Goal: Transaction & Acquisition: Obtain resource

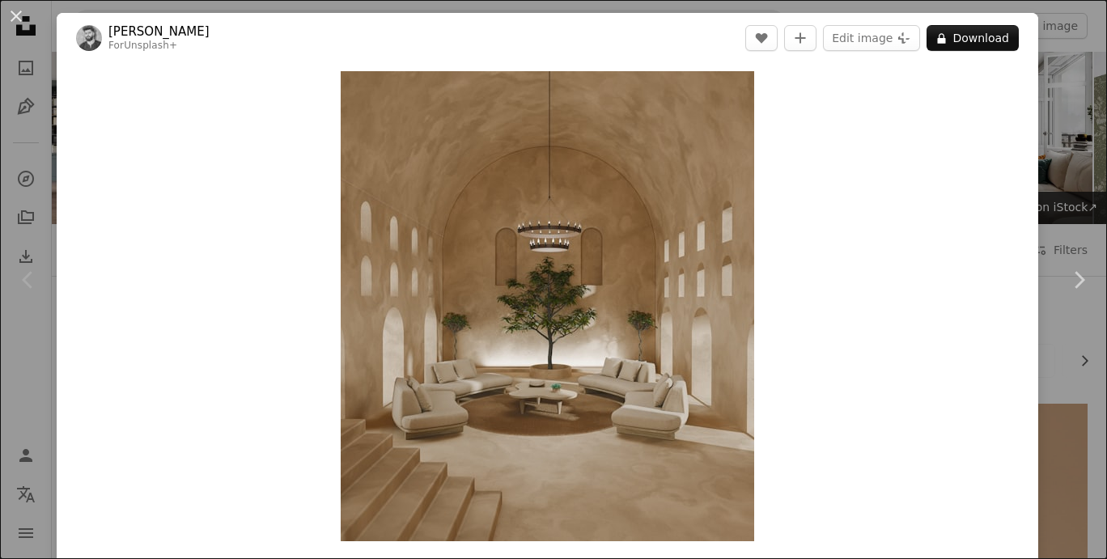
scroll to position [2165, 0]
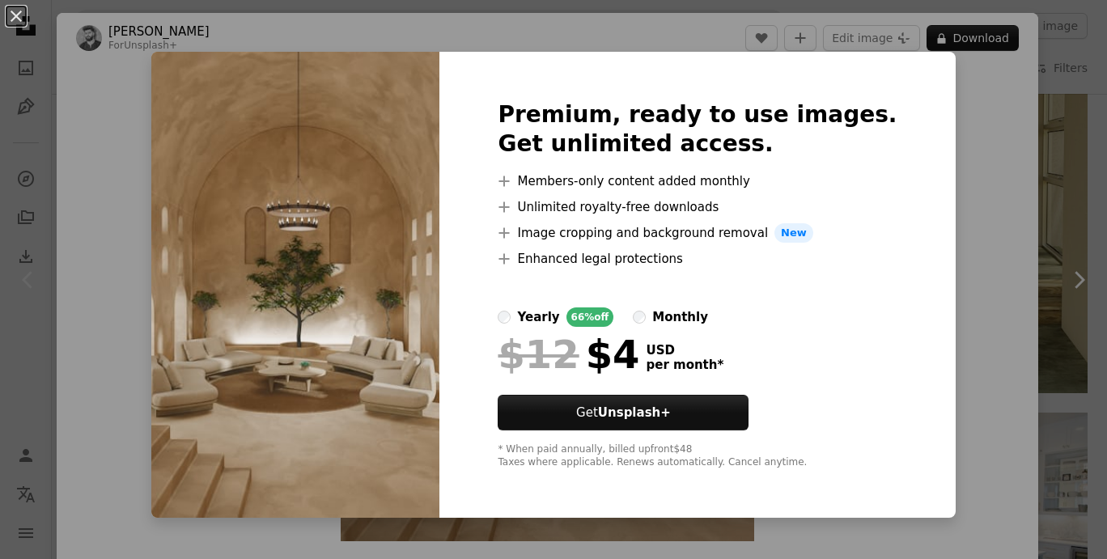
click at [934, 165] on div "An X shape Premium, ready to use images. Get unlimited access. A plus sign Memb…" at bounding box center [553, 279] width 1107 height 559
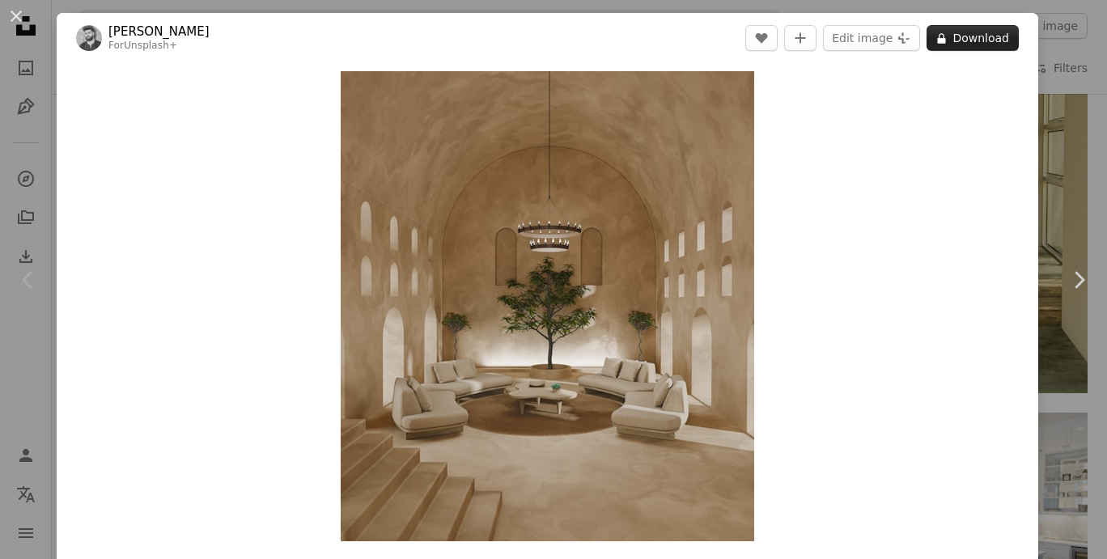
click at [973, 45] on button "A lock Download" at bounding box center [973, 38] width 92 height 26
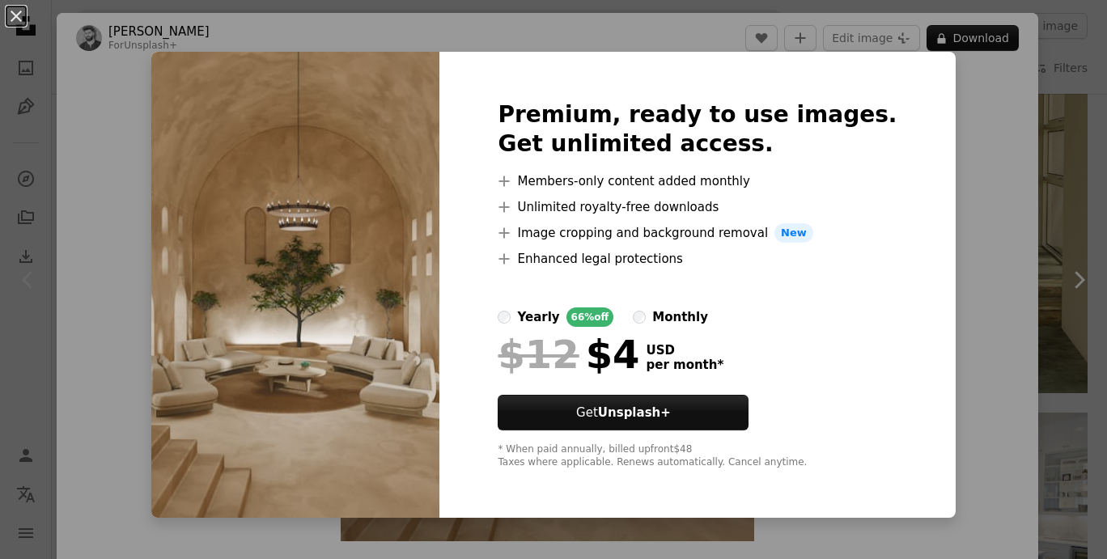
click at [76, 113] on div "An X shape Premium, ready to use images. Get unlimited access. A plus sign Memb…" at bounding box center [553, 279] width 1107 height 559
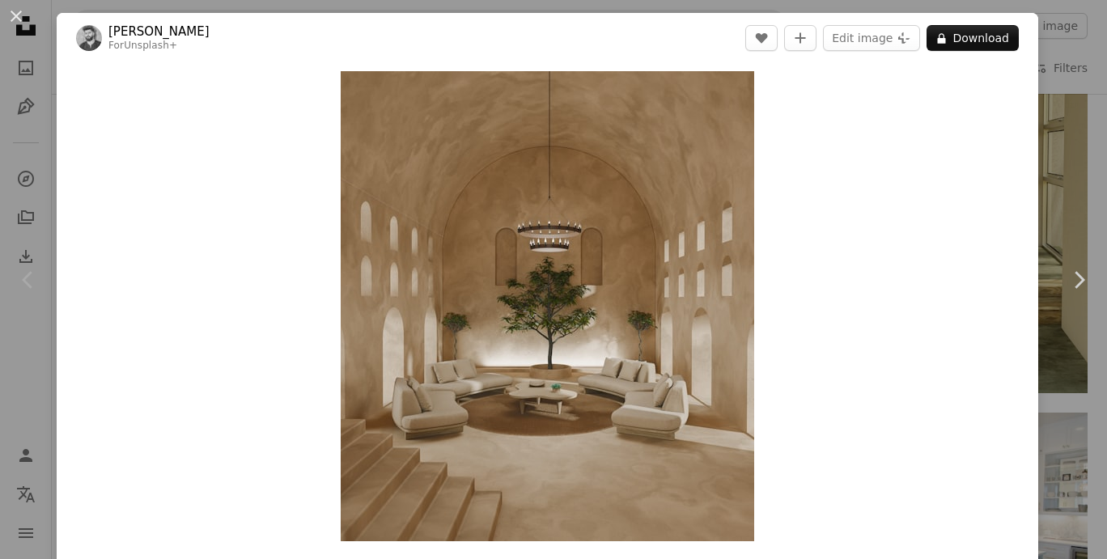
click at [1066, 158] on div "An X shape Chevron left Chevron right [PERSON_NAME] For Unsplash+ A heart A plu…" at bounding box center [553, 279] width 1107 height 559
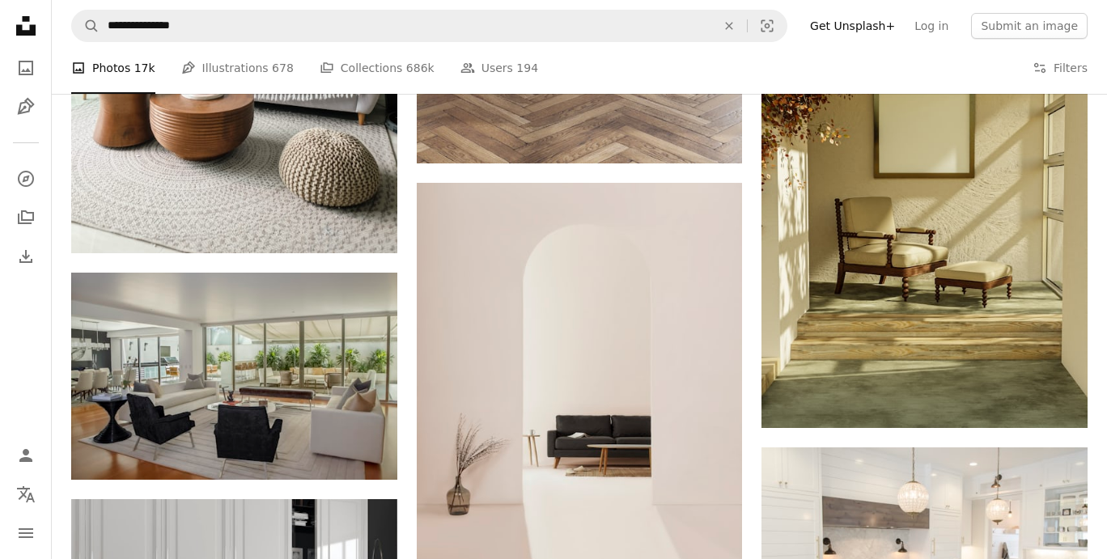
scroll to position [2151, 0]
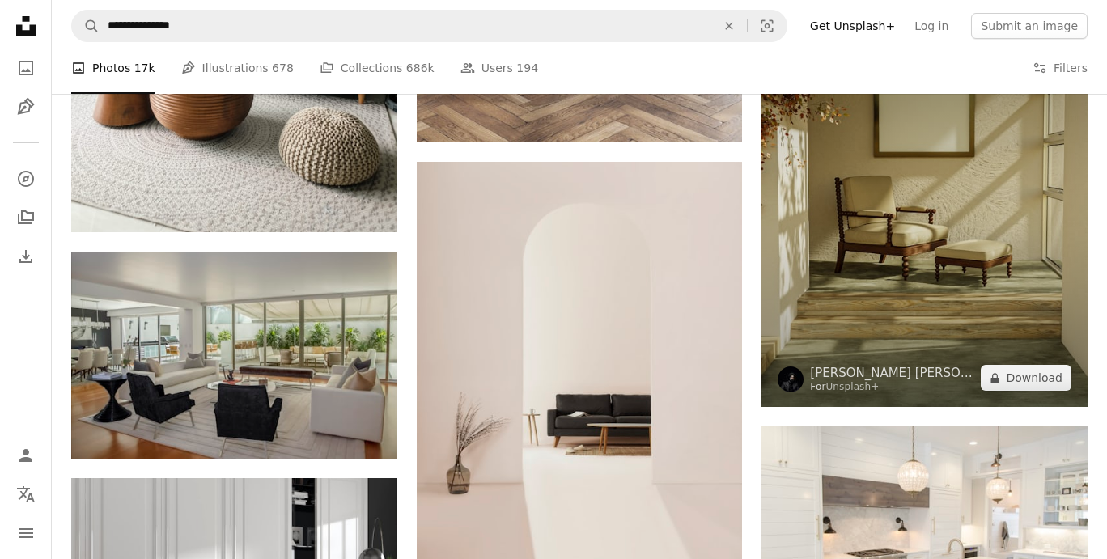
click at [901, 191] on img at bounding box center [925, 202] width 326 height 410
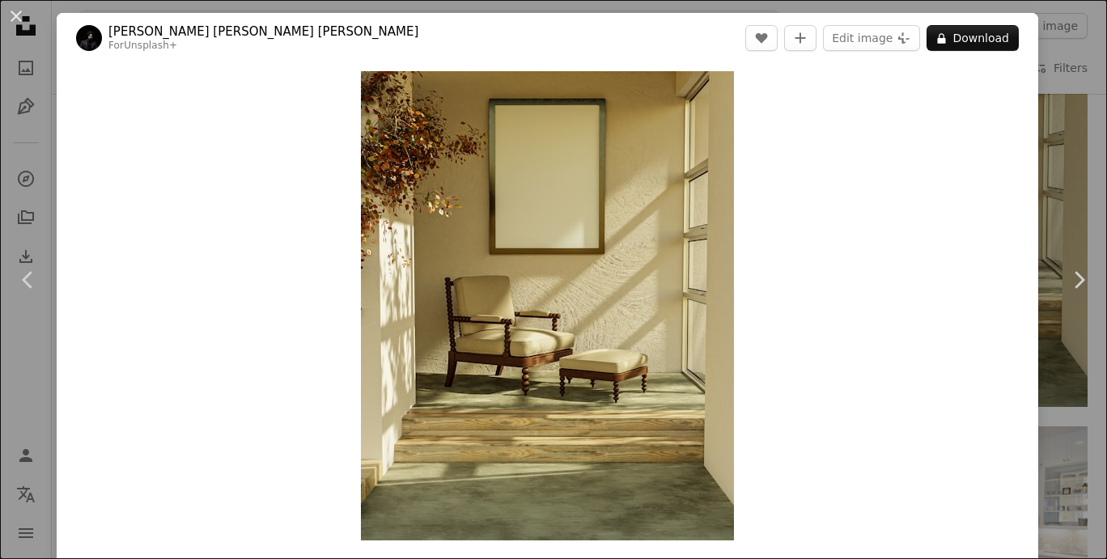
click at [1070, 122] on div "An X shape Chevron left Chevron right [PERSON_NAME] [PERSON_NAME] [PERSON_NAME]…" at bounding box center [553, 279] width 1107 height 559
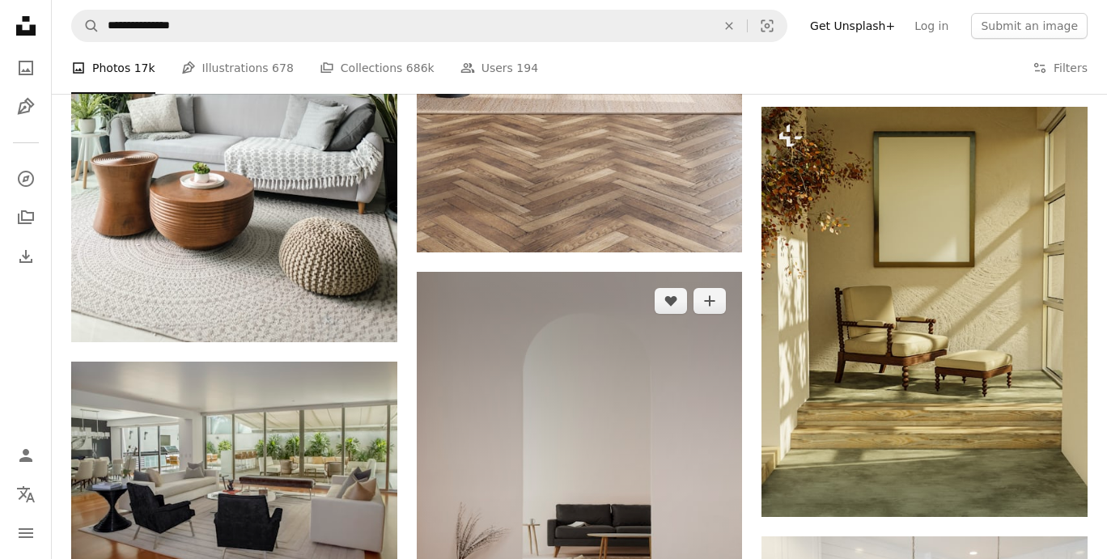
scroll to position [2040, 0]
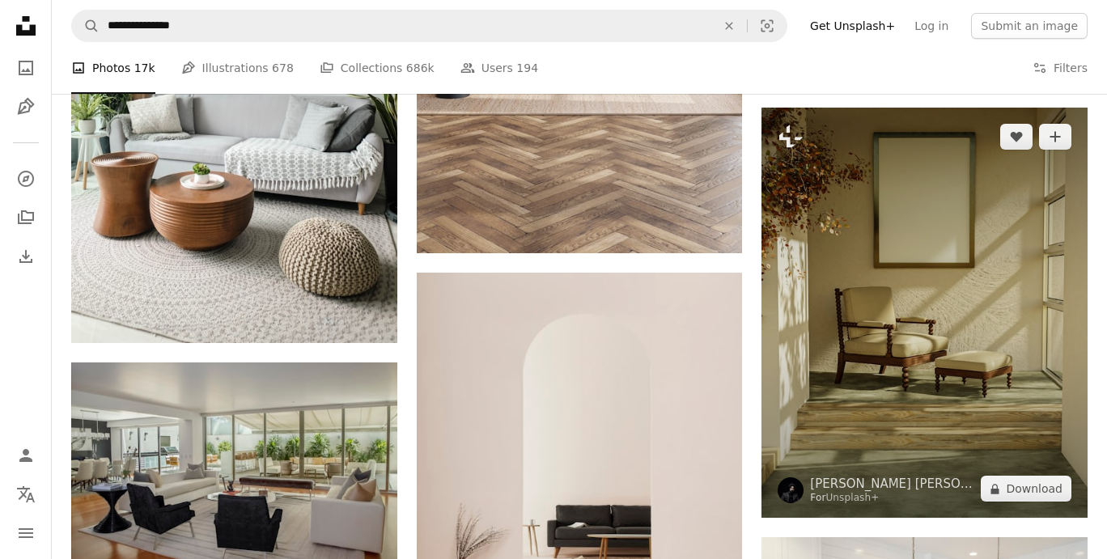
click at [894, 329] on img at bounding box center [925, 313] width 326 height 410
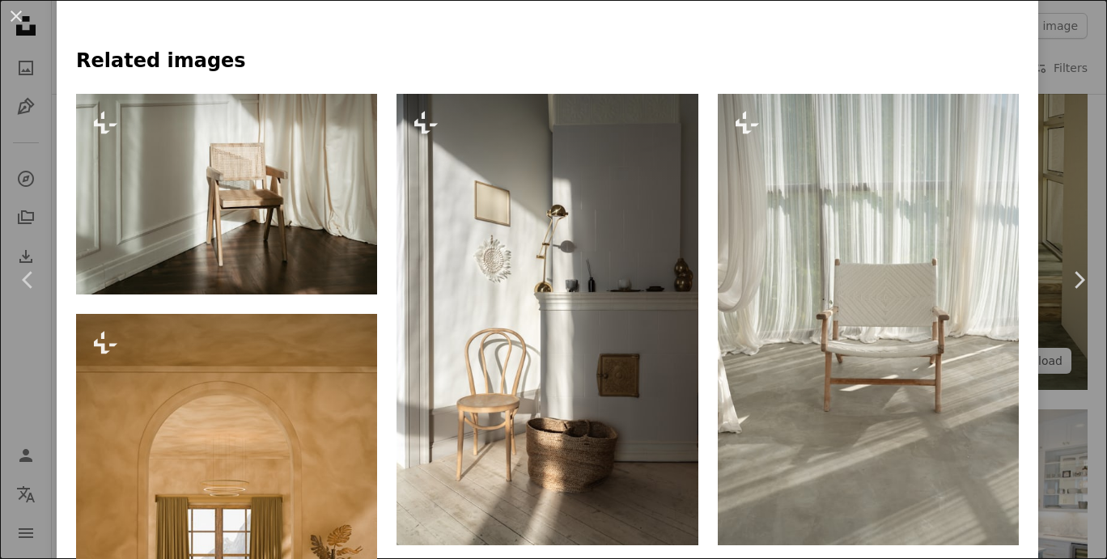
scroll to position [1322, 0]
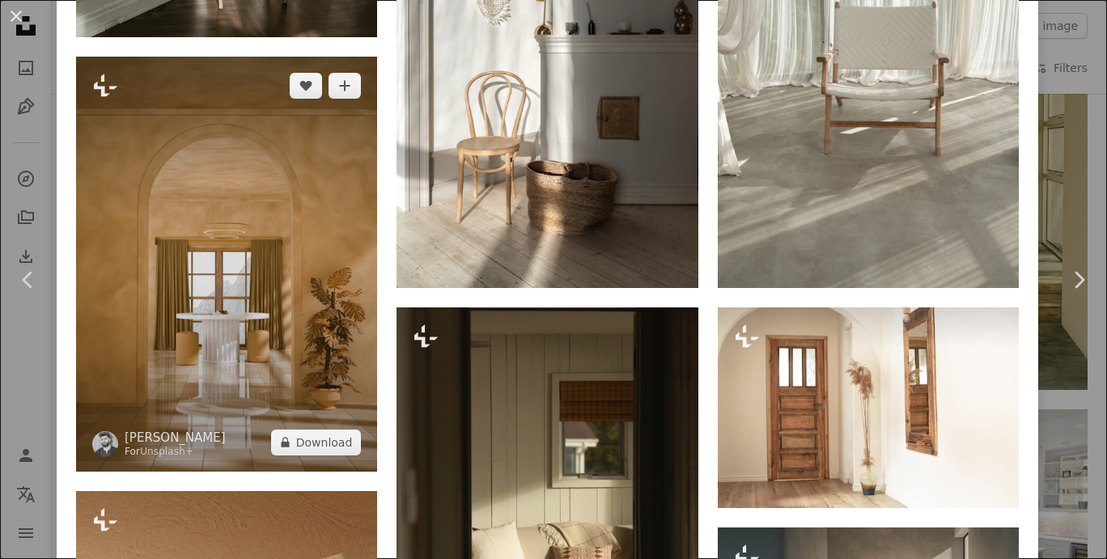
click at [146, 365] on img at bounding box center [226, 264] width 301 height 415
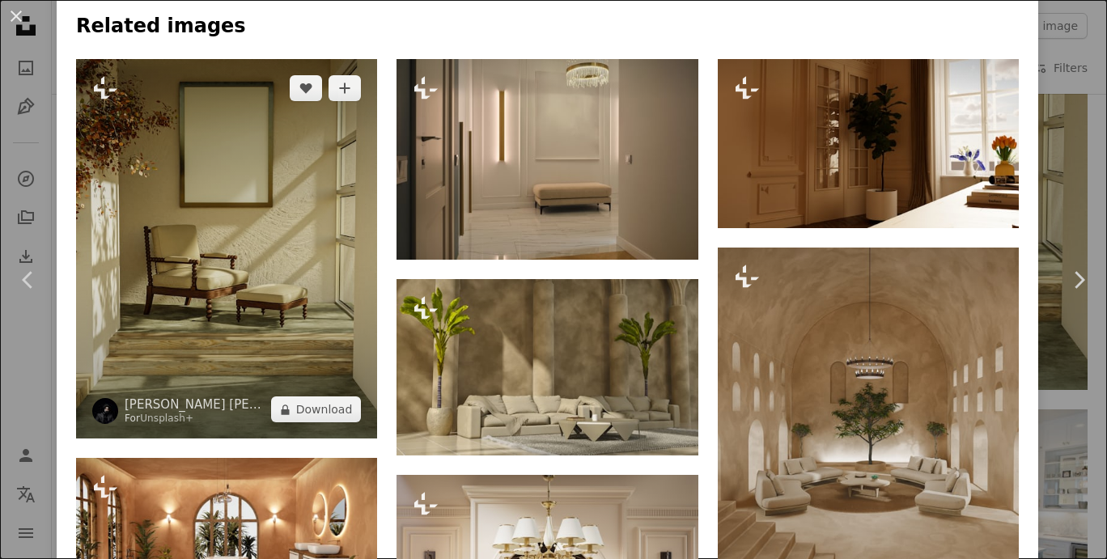
scroll to position [1079, 0]
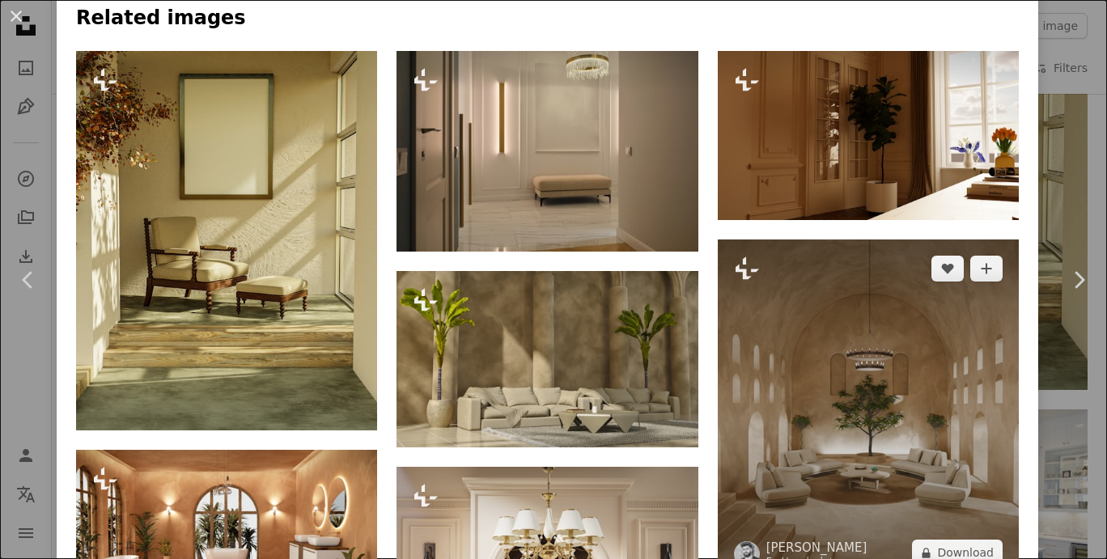
click at [916, 419] on img at bounding box center [868, 411] width 301 height 342
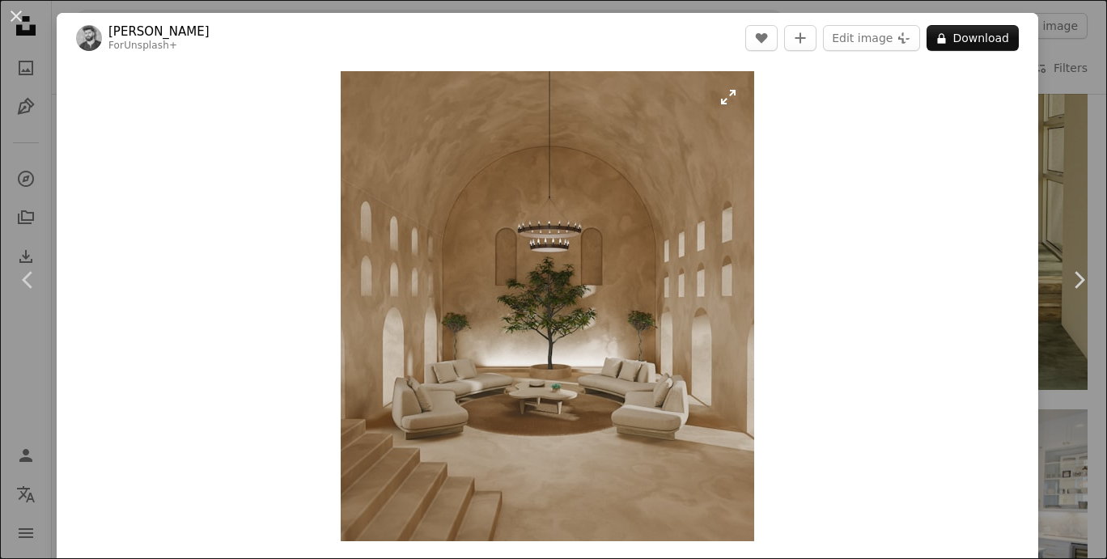
scroll to position [37, 0]
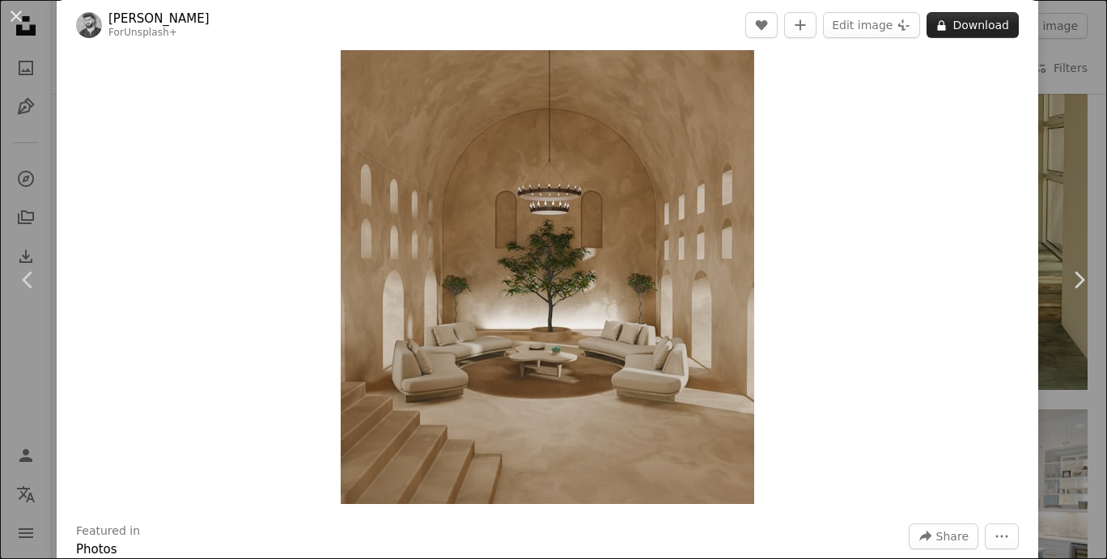
click at [988, 23] on button "A lock Download" at bounding box center [973, 25] width 92 height 26
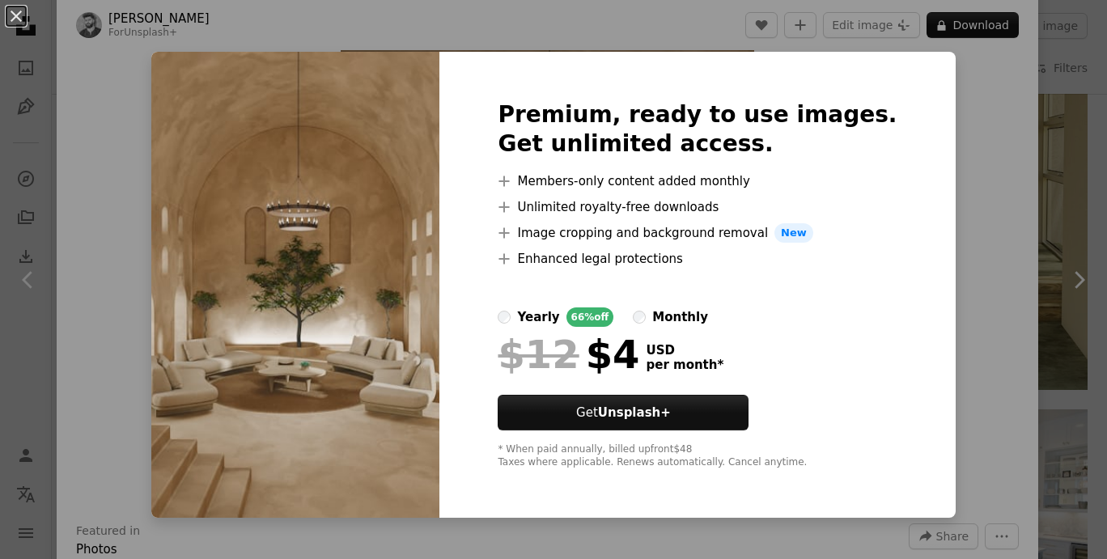
click at [1003, 124] on div "An X shape Premium, ready to use images. Get unlimited access. A plus sign Memb…" at bounding box center [553, 279] width 1107 height 559
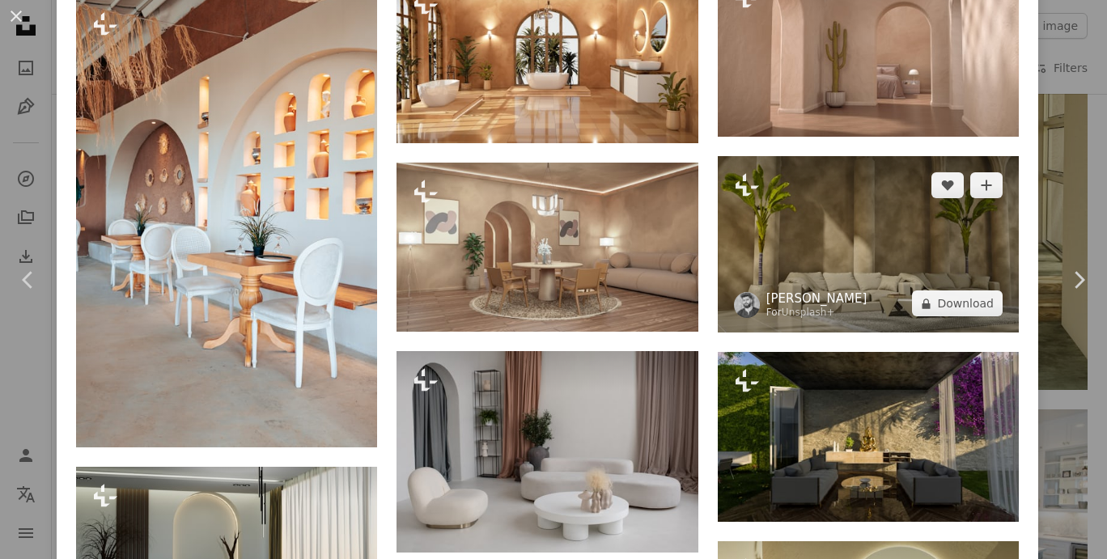
scroll to position [1768, 0]
click at [848, 263] on img at bounding box center [868, 244] width 301 height 176
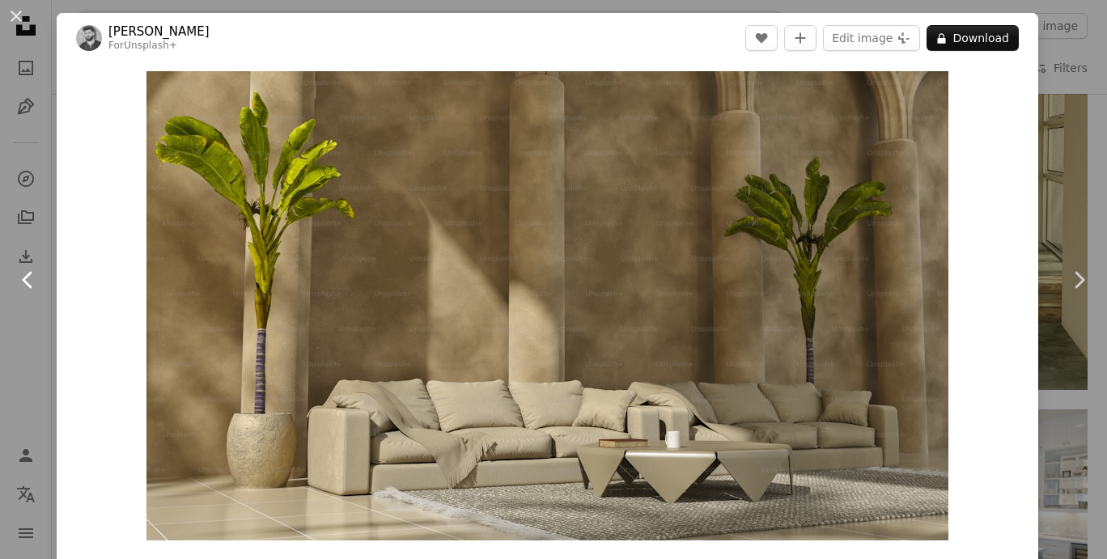
click at [33, 274] on icon "Chevron left" at bounding box center [28, 280] width 26 height 26
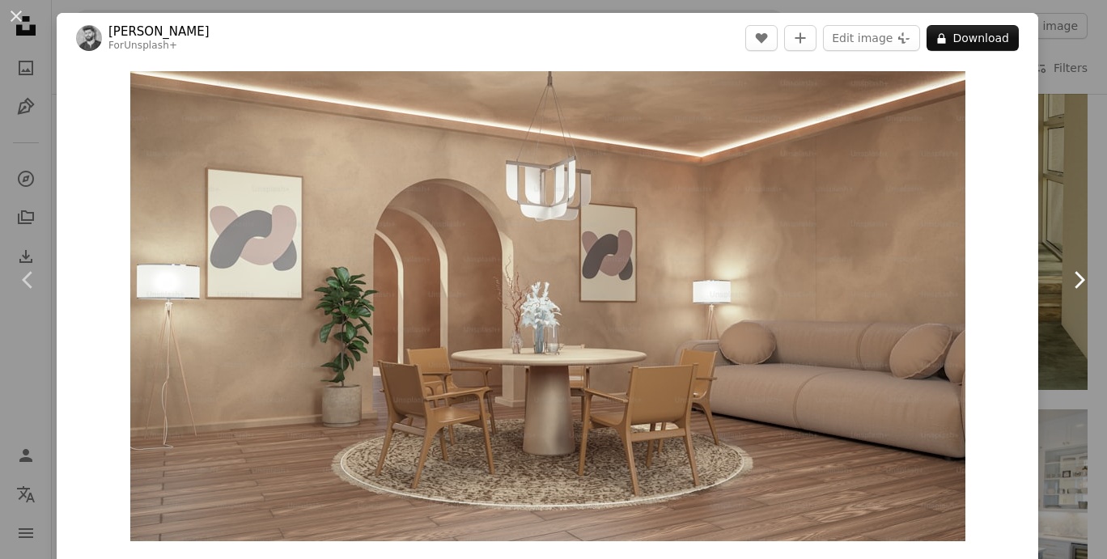
click at [1082, 274] on icon "Chevron right" at bounding box center [1079, 280] width 26 height 26
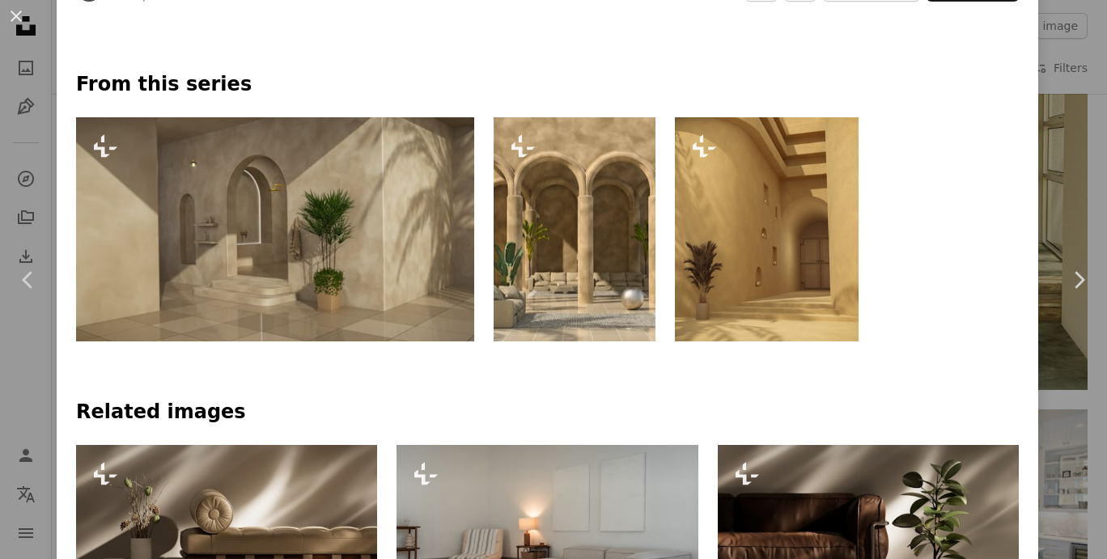
scroll to position [690, 0]
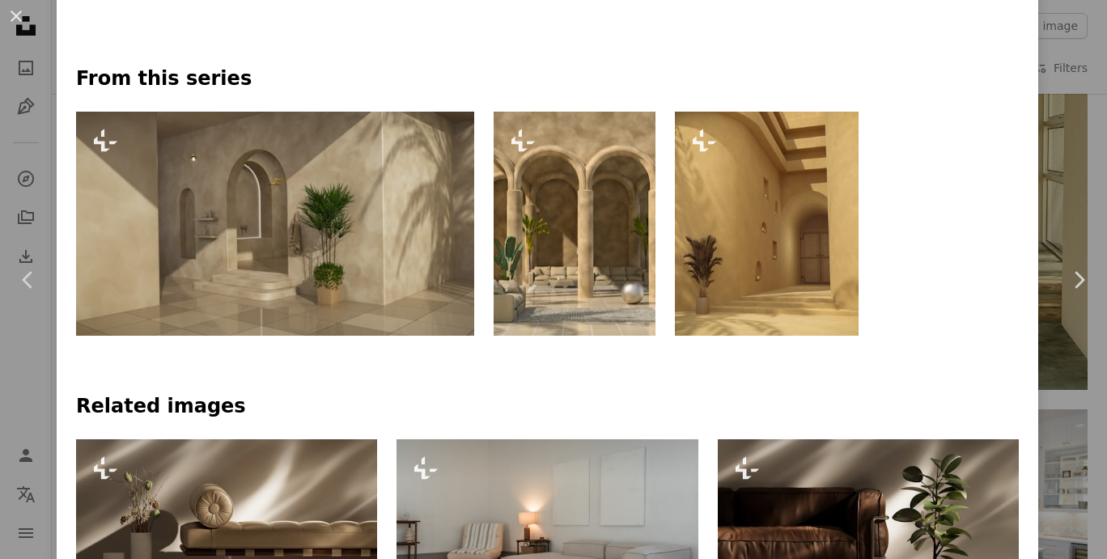
click at [536, 210] on img at bounding box center [574, 224] width 161 height 224
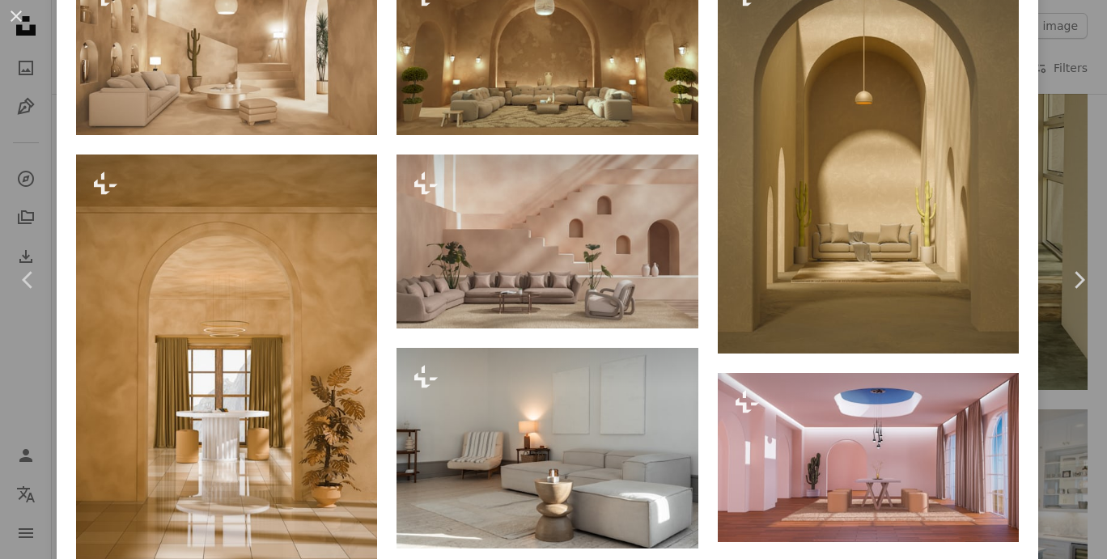
scroll to position [1184, 0]
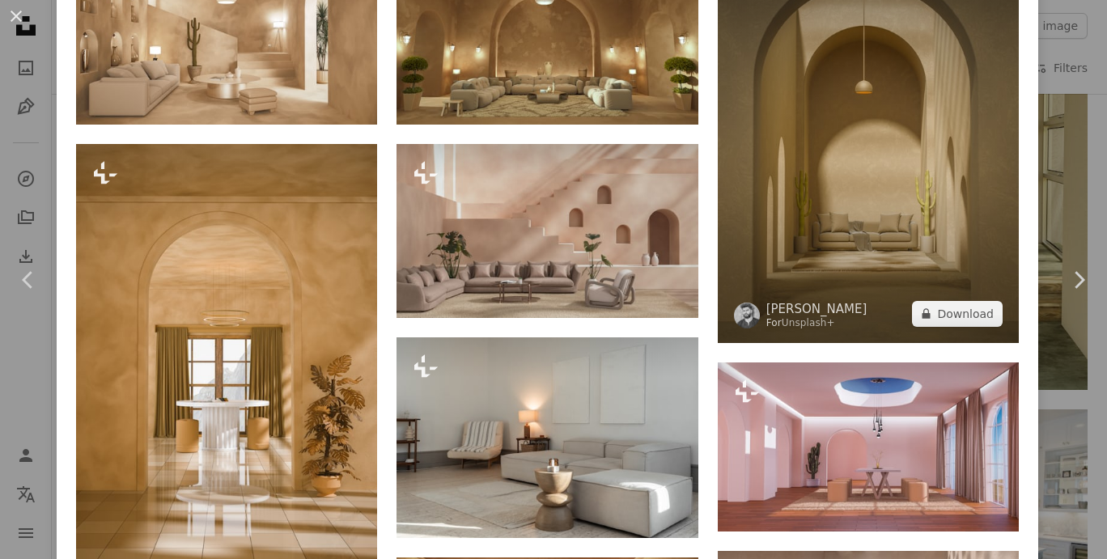
click at [806, 131] on img at bounding box center [868, 149] width 301 height 388
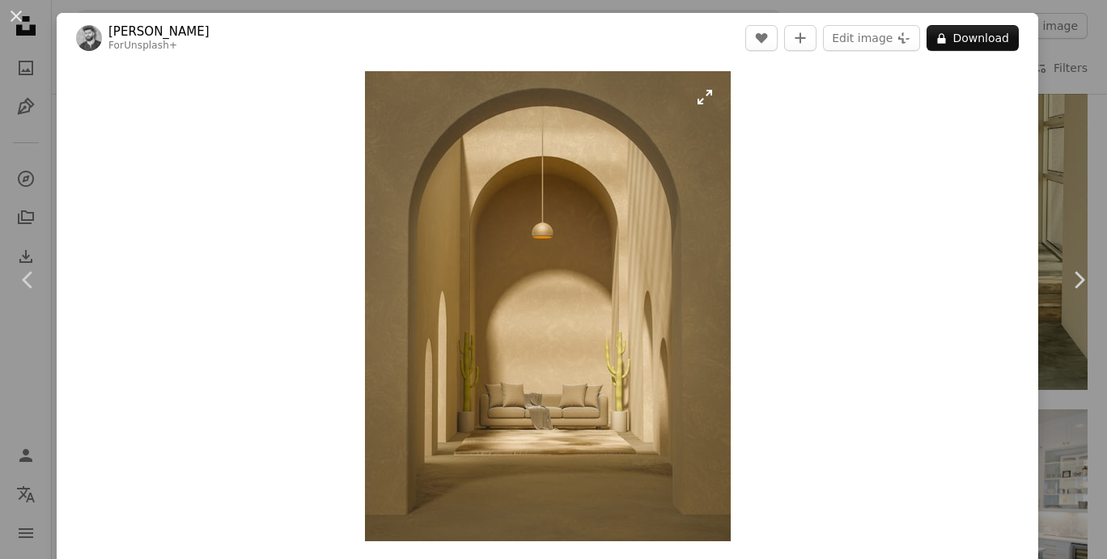
scroll to position [46, 0]
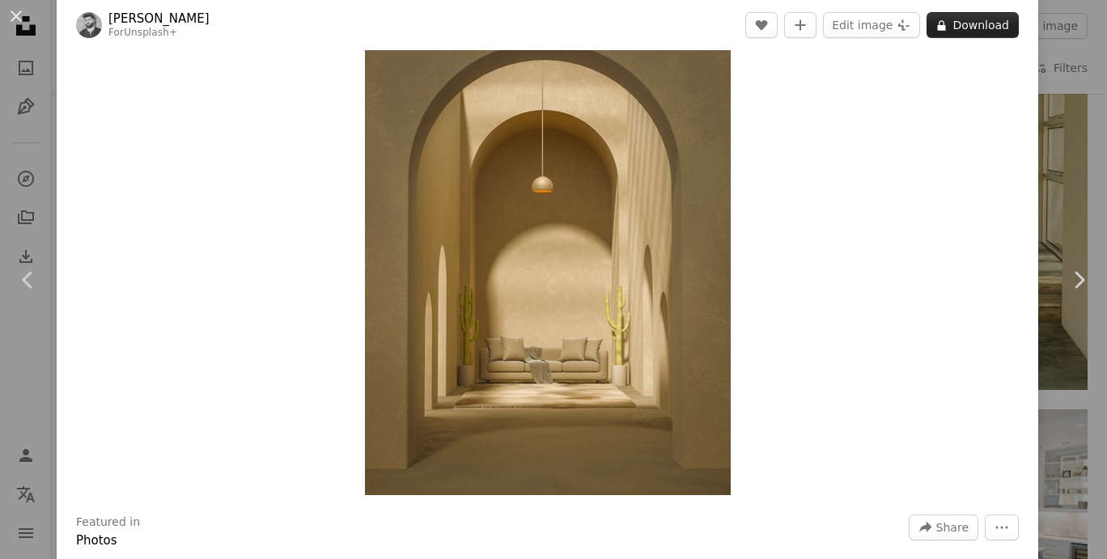
click at [1010, 24] on button "A lock Download" at bounding box center [973, 25] width 92 height 26
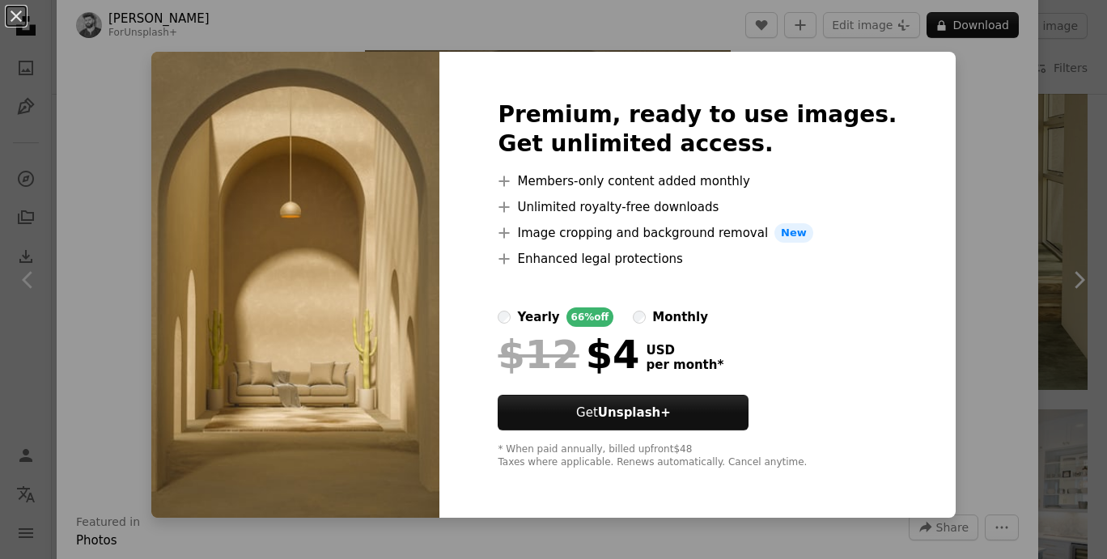
click at [935, 177] on div "An X shape Premium, ready to use images. Get unlimited access. A plus sign Memb…" at bounding box center [553, 279] width 1107 height 559
